Goal: Register for event/course

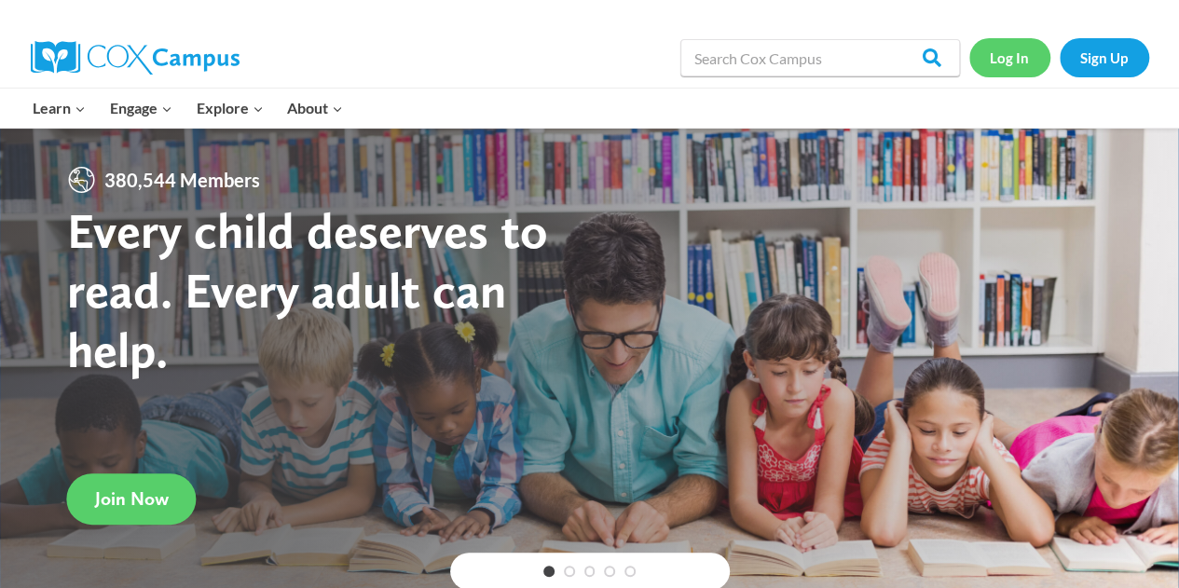
click at [1018, 58] on link "Log In" at bounding box center [1010, 57] width 81 height 38
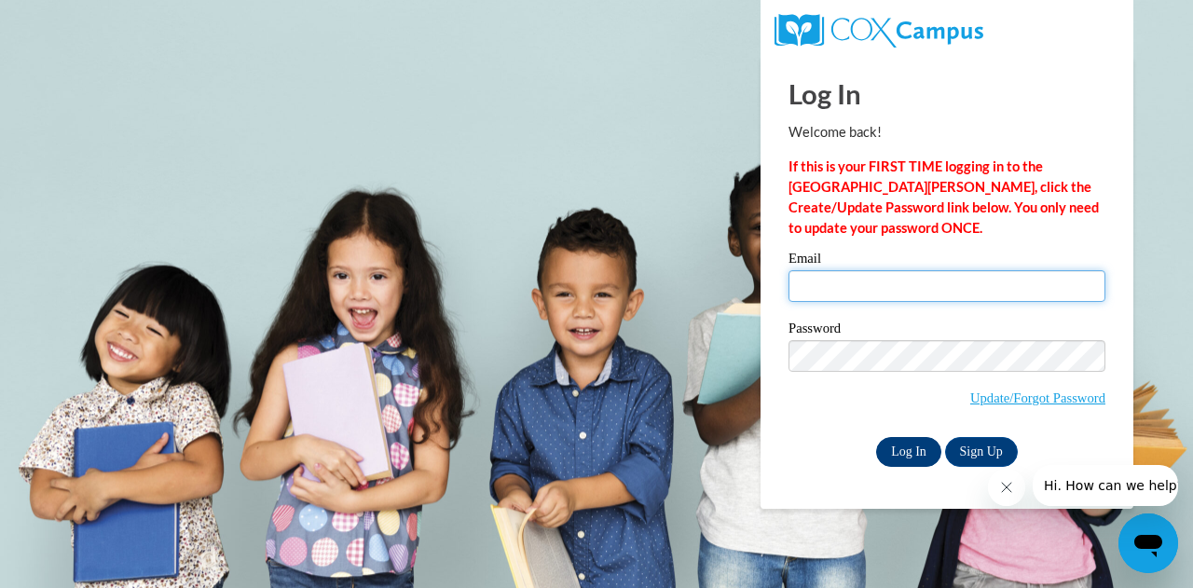
type input "nicole.driver@musekgonorway.org"
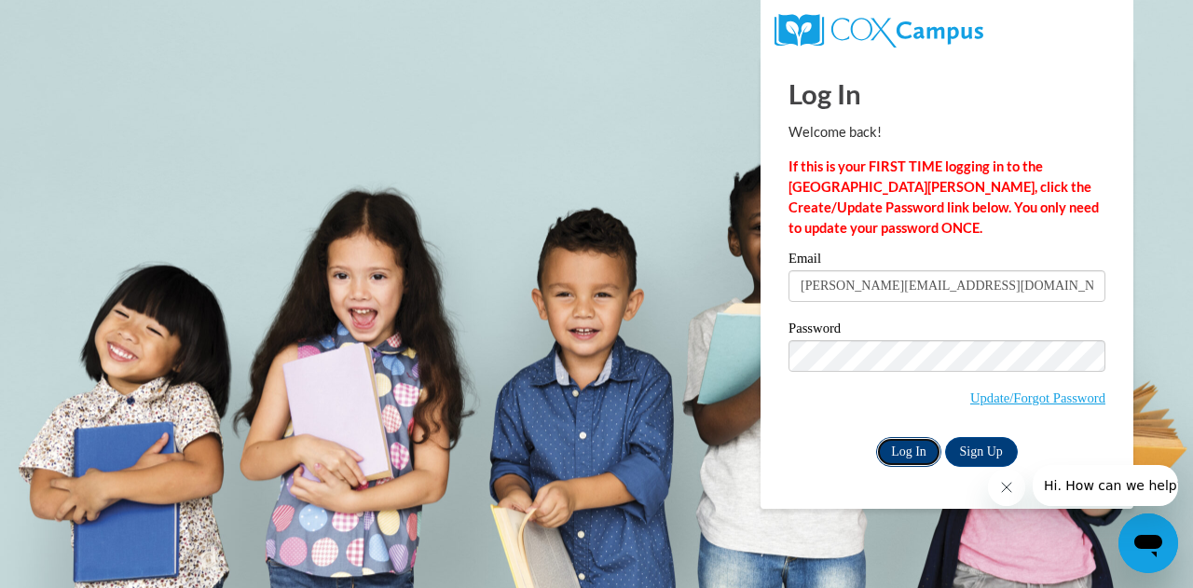
click at [915, 451] on input "Log In" at bounding box center [908, 452] width 65 height 30
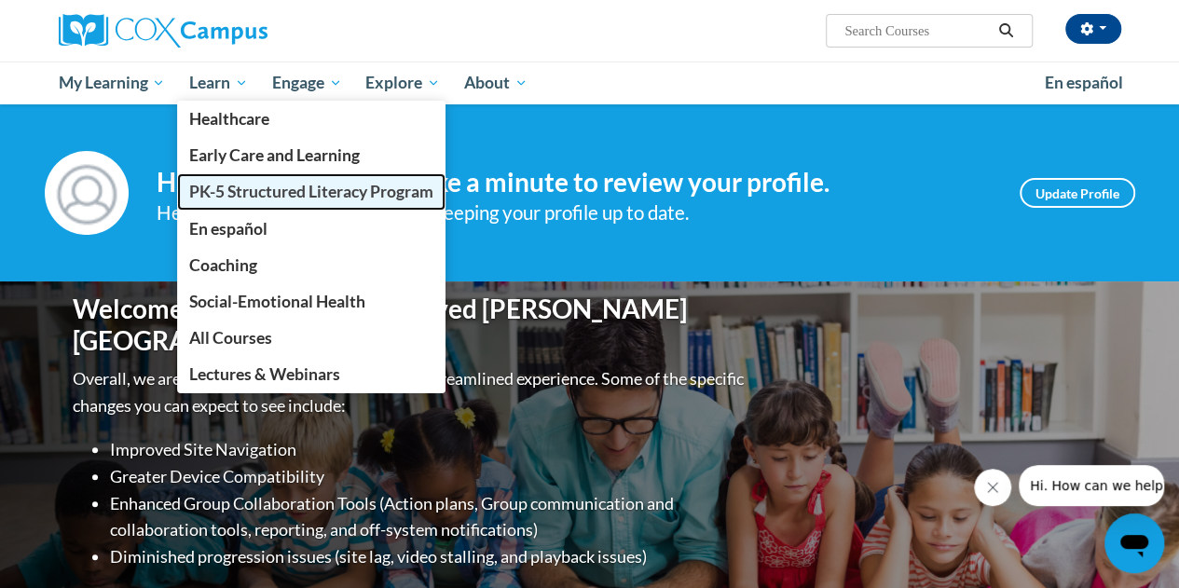
click at [239, 194] on span "PK-5 Structured Literacy Program" at bounding box center [311, 192] width 244 height 20
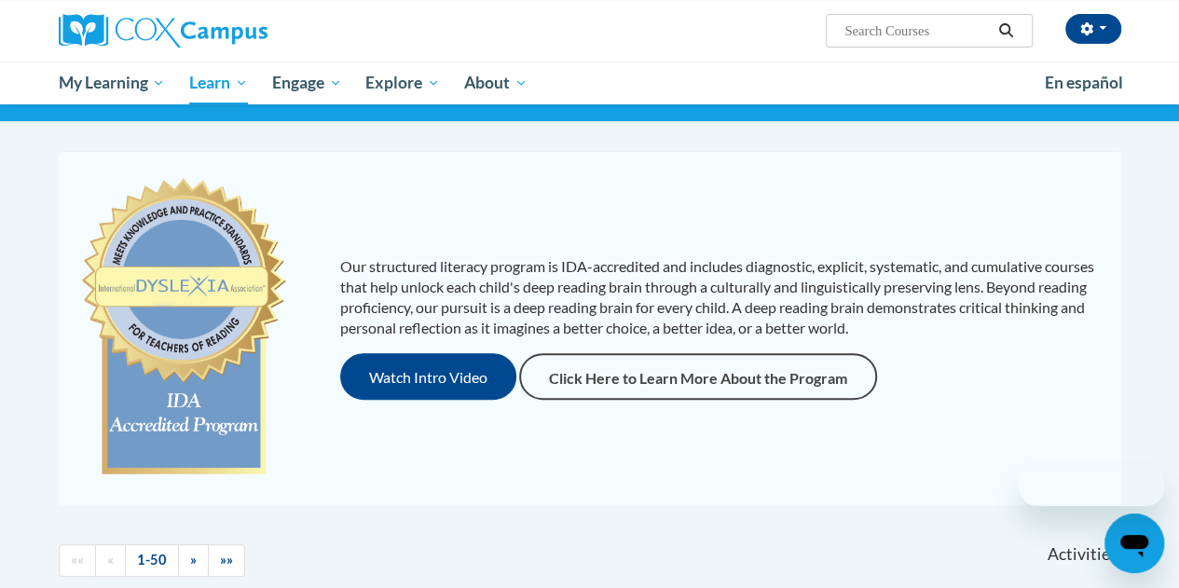
scroll to position [133, 0]
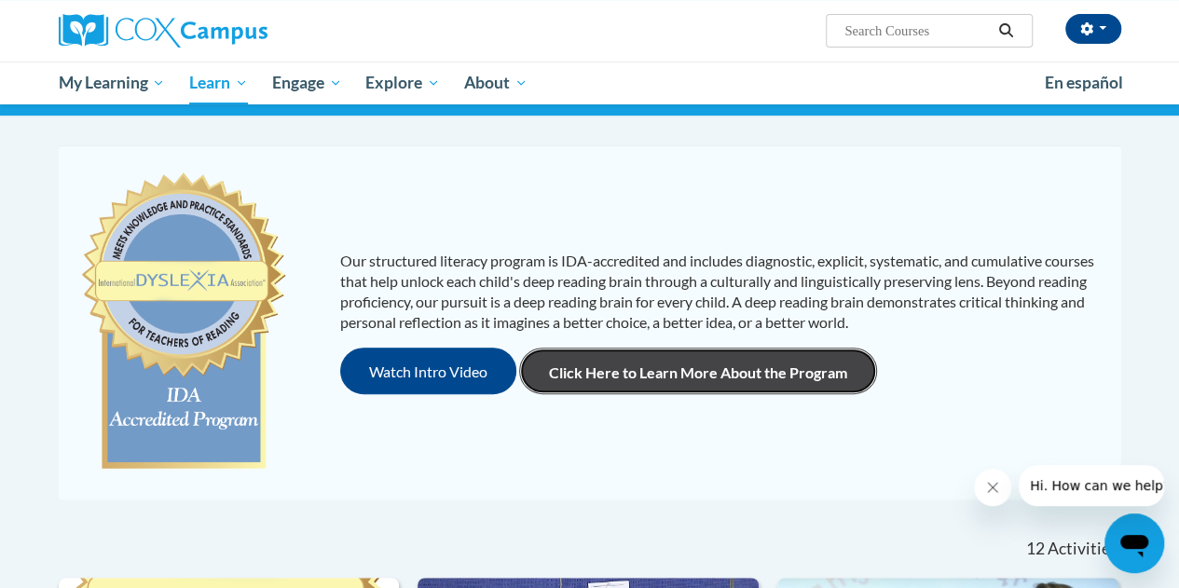
click at [642, 350] on link "Click Here to Learn More About the Program" at bounding box center [698, 371] width 358 height 47
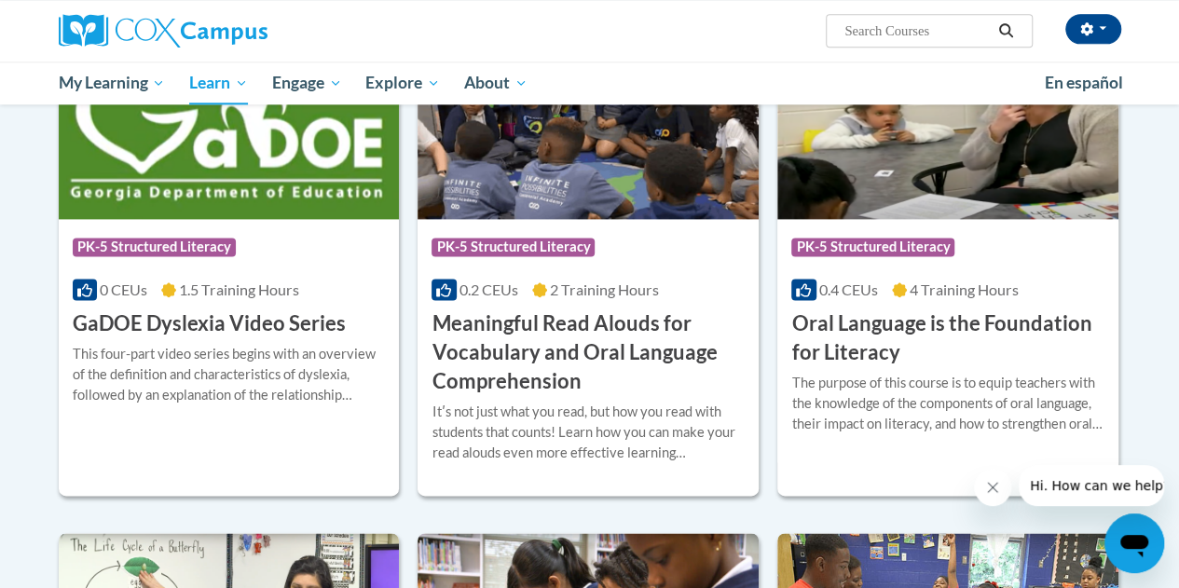
scroll to position [1184, 0]
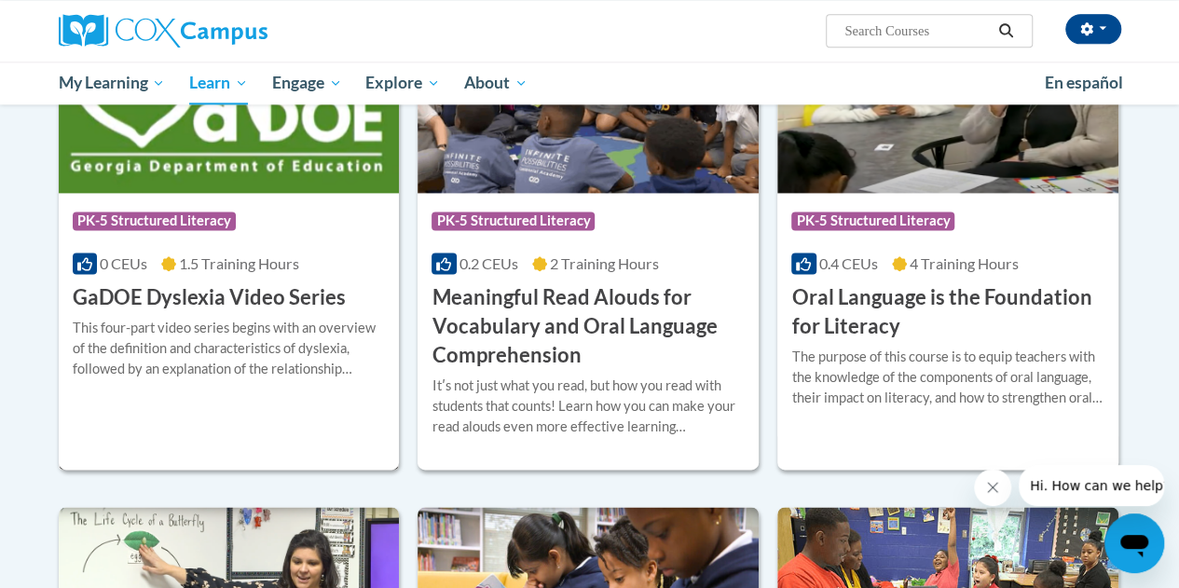
click at [356, 167] on img at bounding box center [229, 98] width 341 height 190
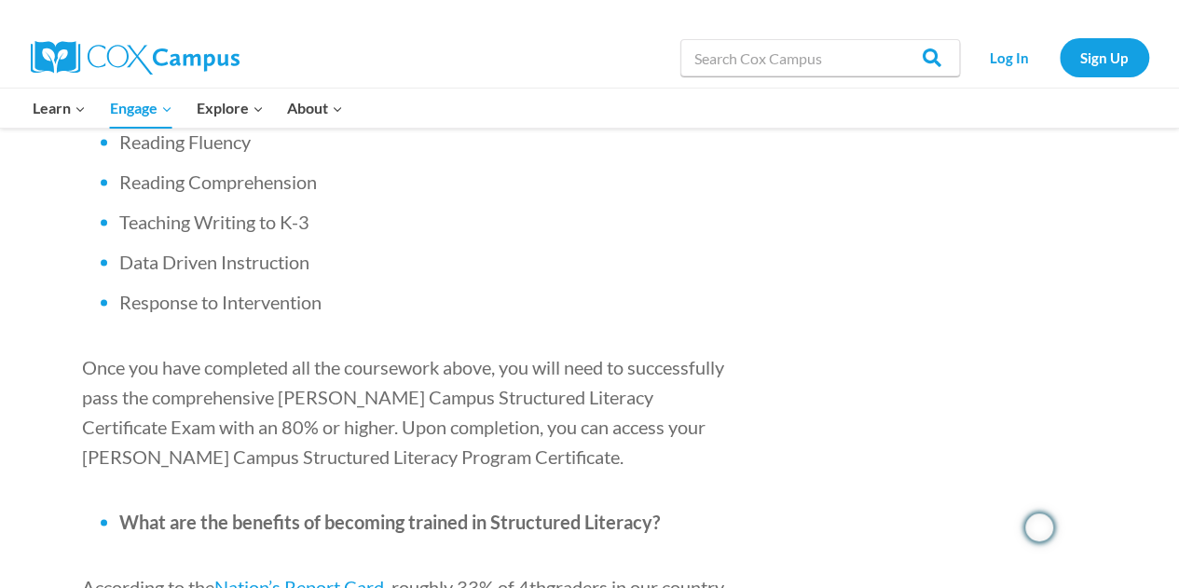
scroll to position [1760, 0]
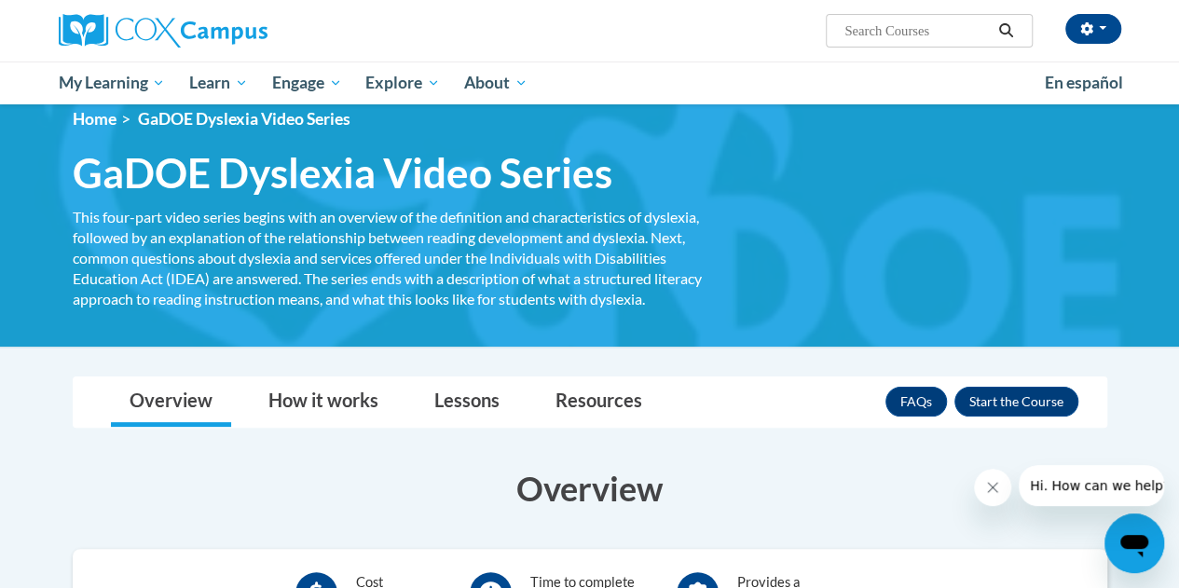
scroll to position [21, 0]
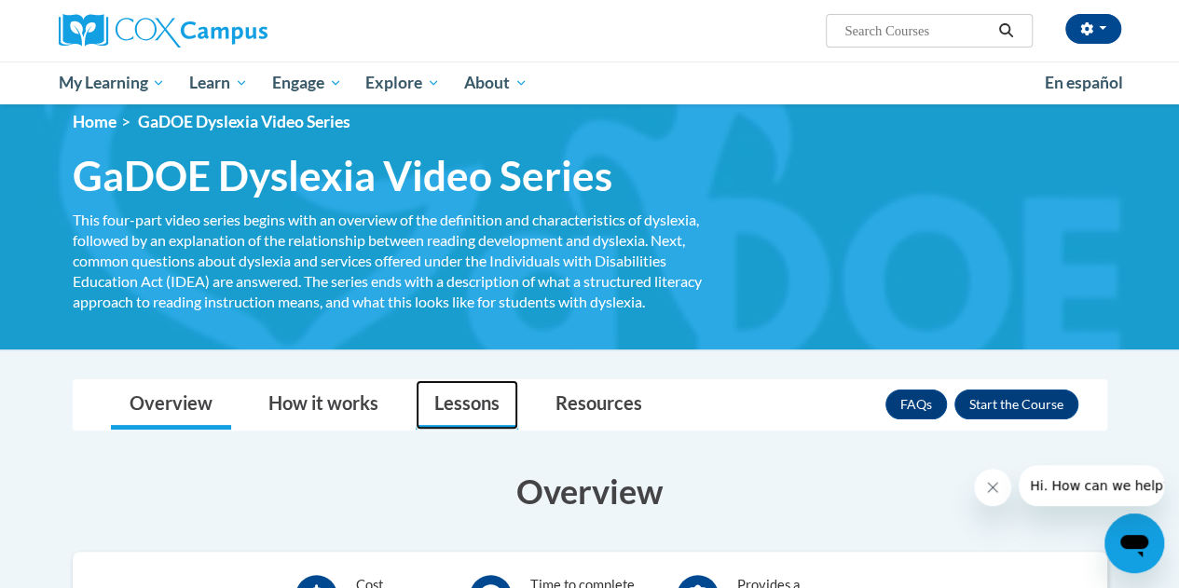
click at [457, 404] on link "Lessons" at bounding box center [467, 404] width 103 height 49
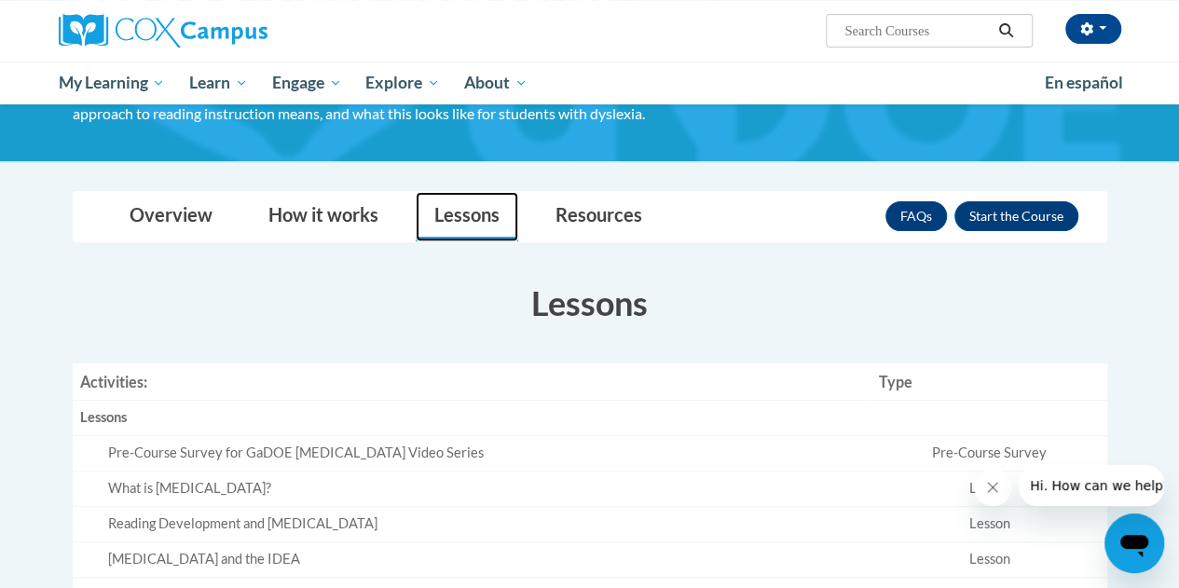
scroll to position [208, 0]
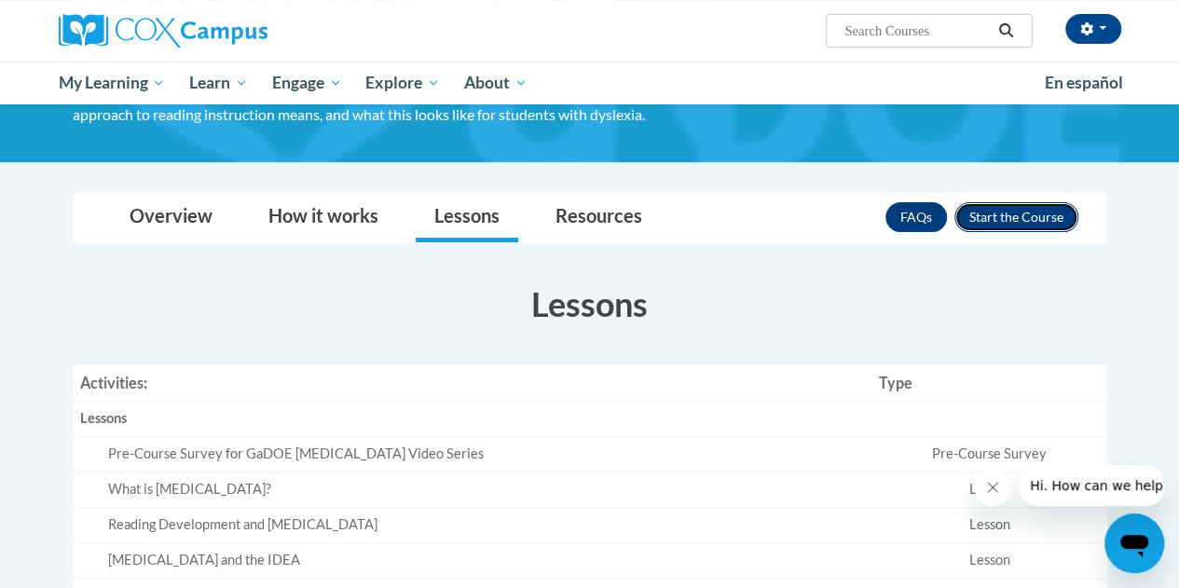
click at [993, 221] on button "Enroll" at bounding box center [1017, 217] width 124 height 30
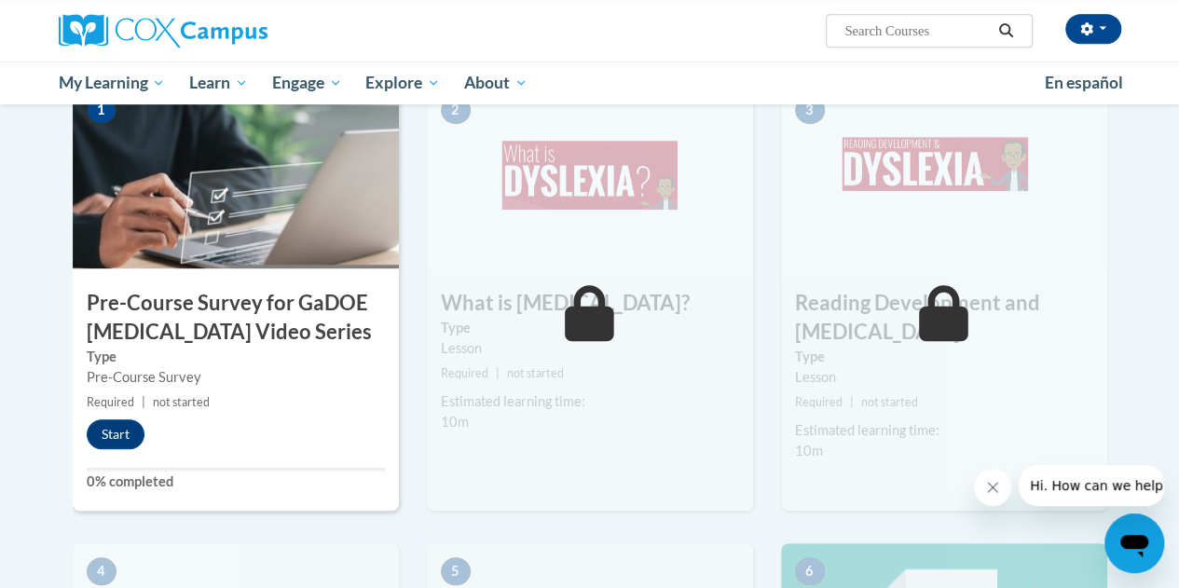
scroll to position [435, 0]
